Goal: Find specific page/section: Find specific page/section

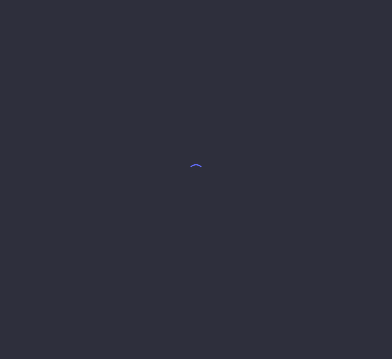
select select "8"
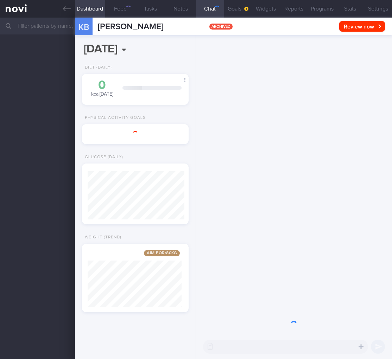
select select "8"
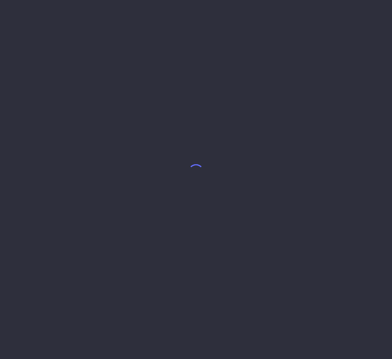
select select "7"
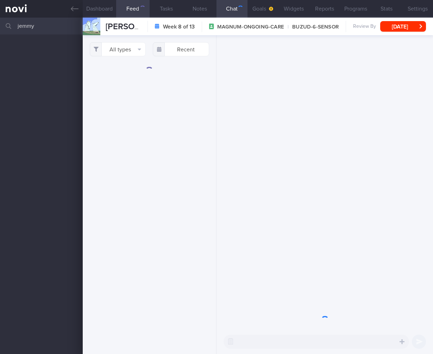
select select "7"
